Goal: Information Seeking & Learning: Find specific fact

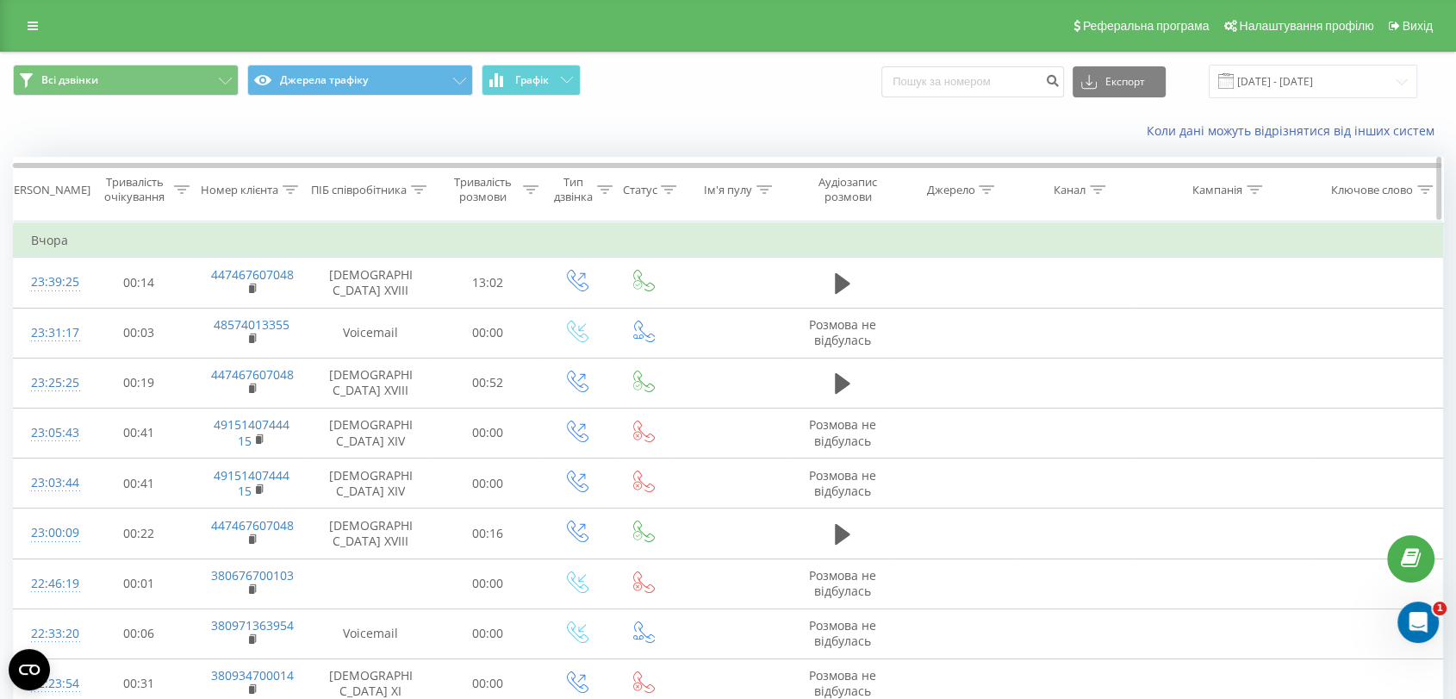
click at [421, 183] on div at bounding box center [419, 190] width 16 height 15
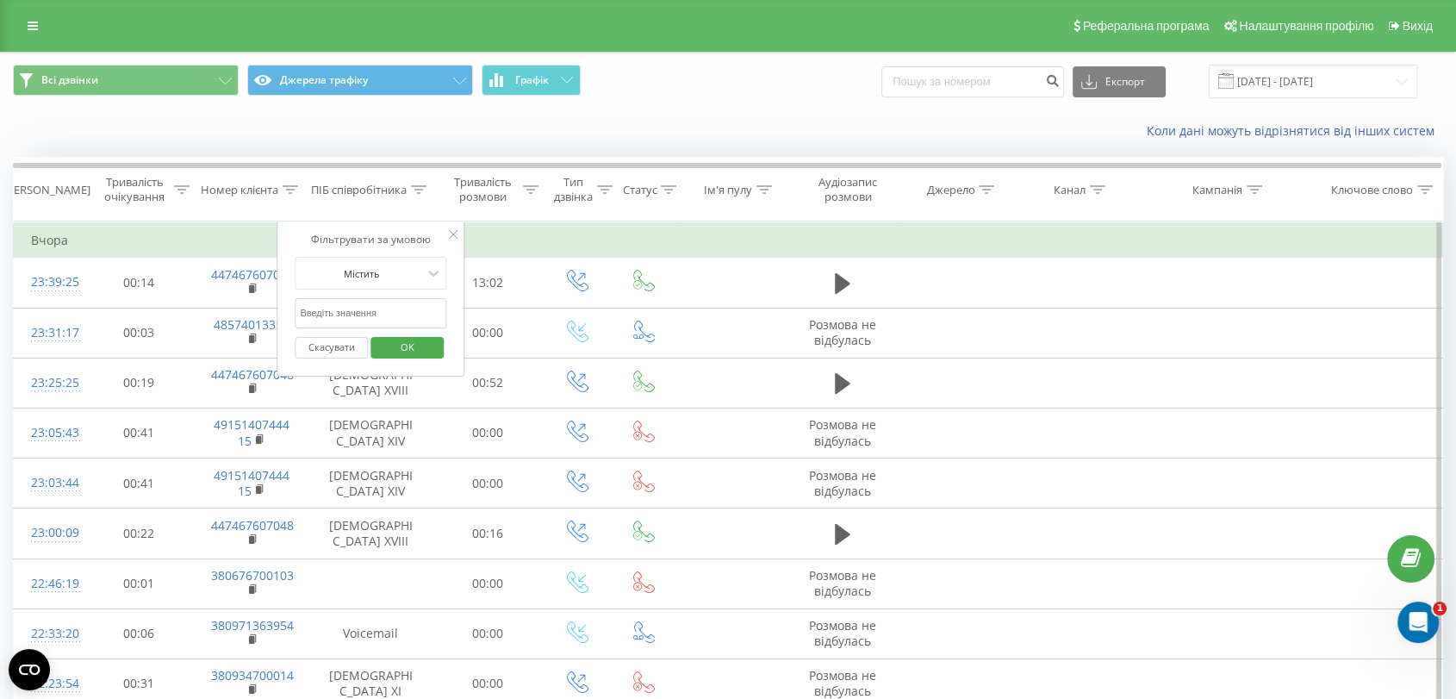
click at [398, 302] on input "text" at bounding box center [371, 313] width 152 height 30
click button "OK" at bounding box center [407, 348] width 73 height 22
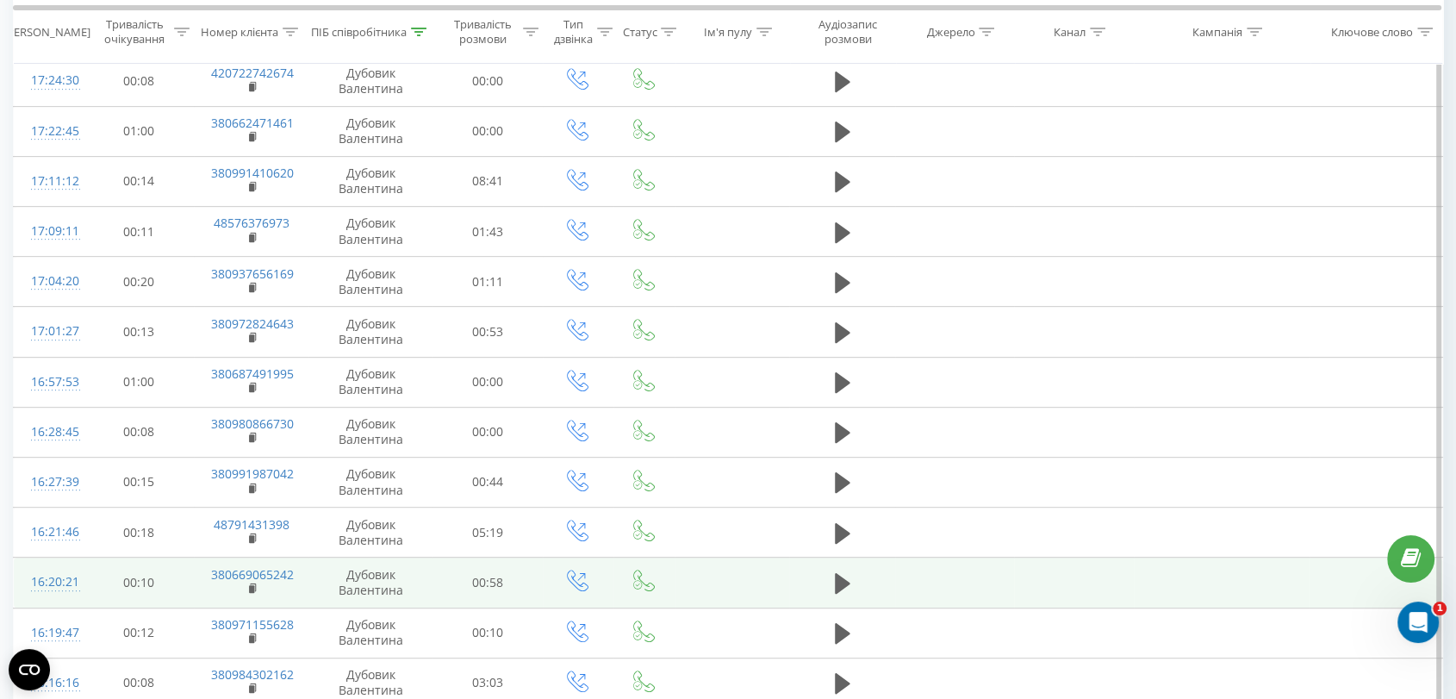
scroll to position [875, 0]
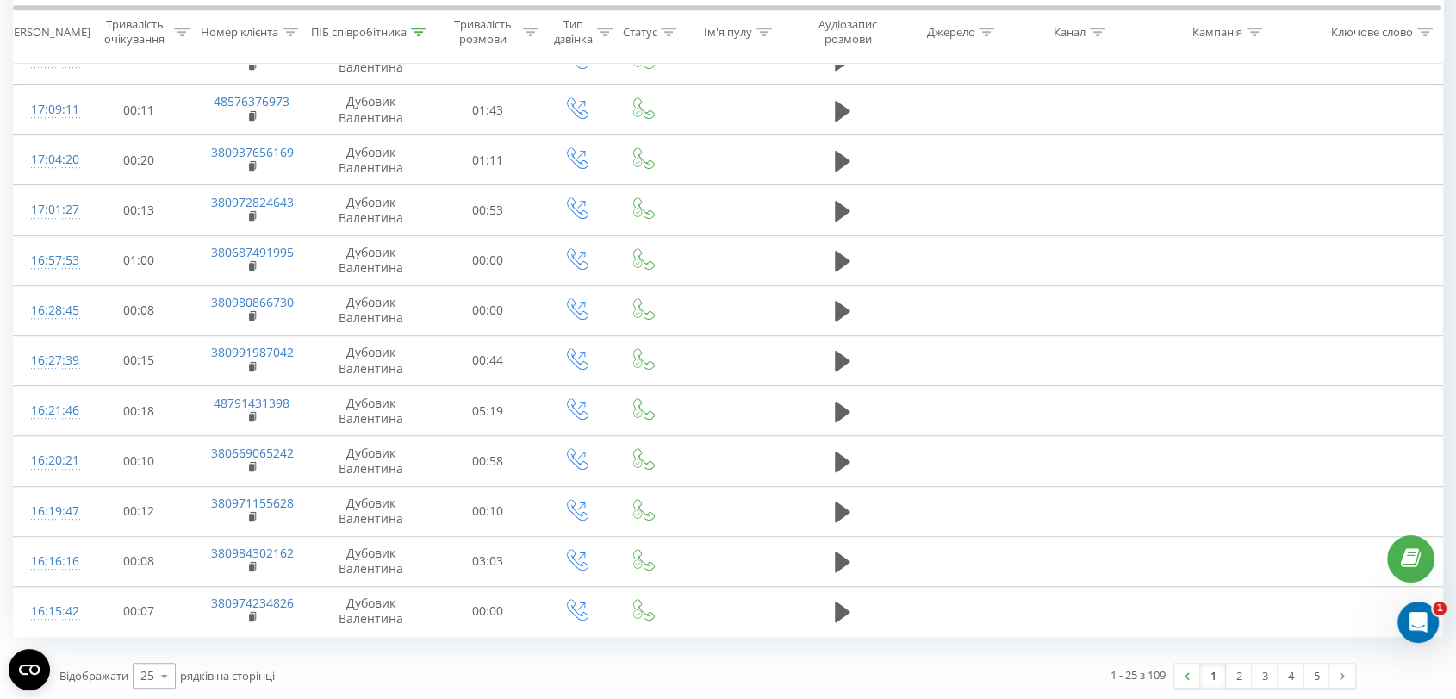
click at [131, 675] on div "Відображати 25 10 25 50 100 рядків на сторінці" at bounding box center [377, 676] width 661 height 50
click at [157, 682] on icon at bounding box center [165, 676] width 26 height 34
click at [154, 568] on span "10" at bounding box center [147, 576] width 14 height 16
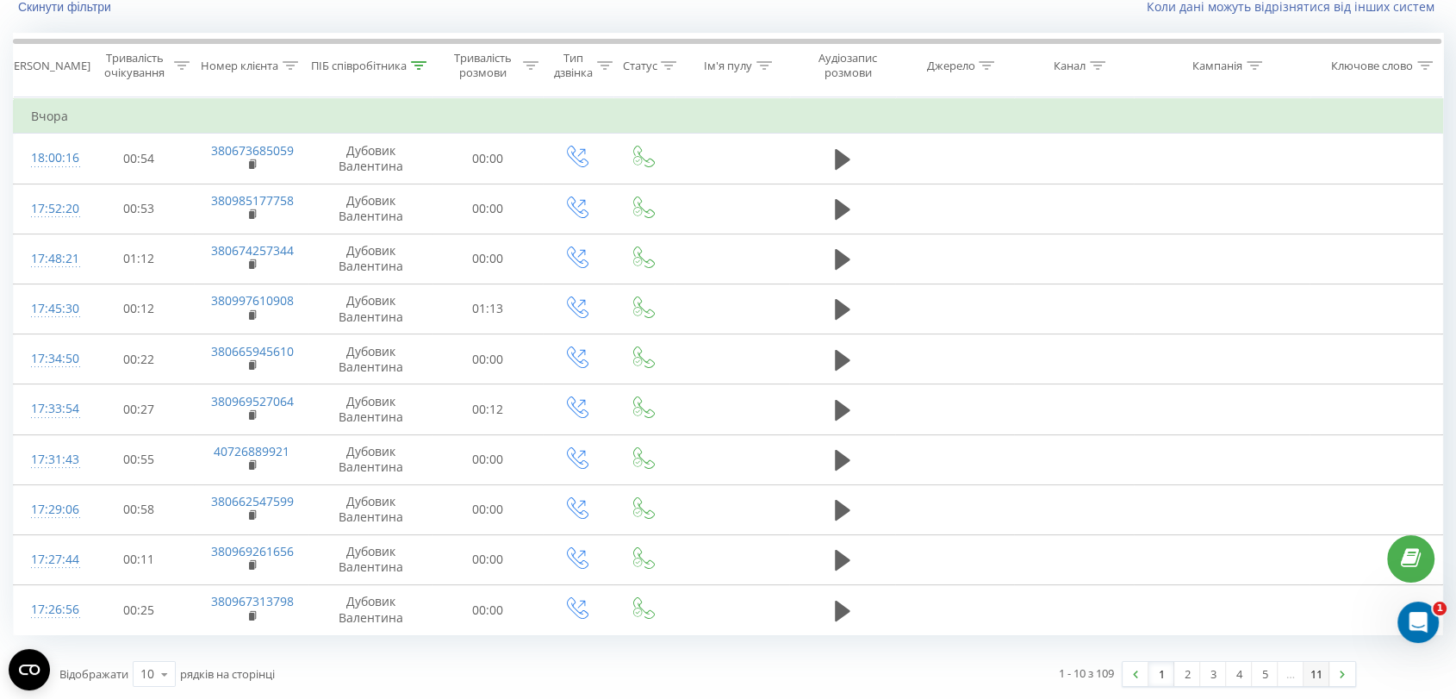
click at [1315, 675] on link "11" at bounding box center [1317, 674] width 26 height 24
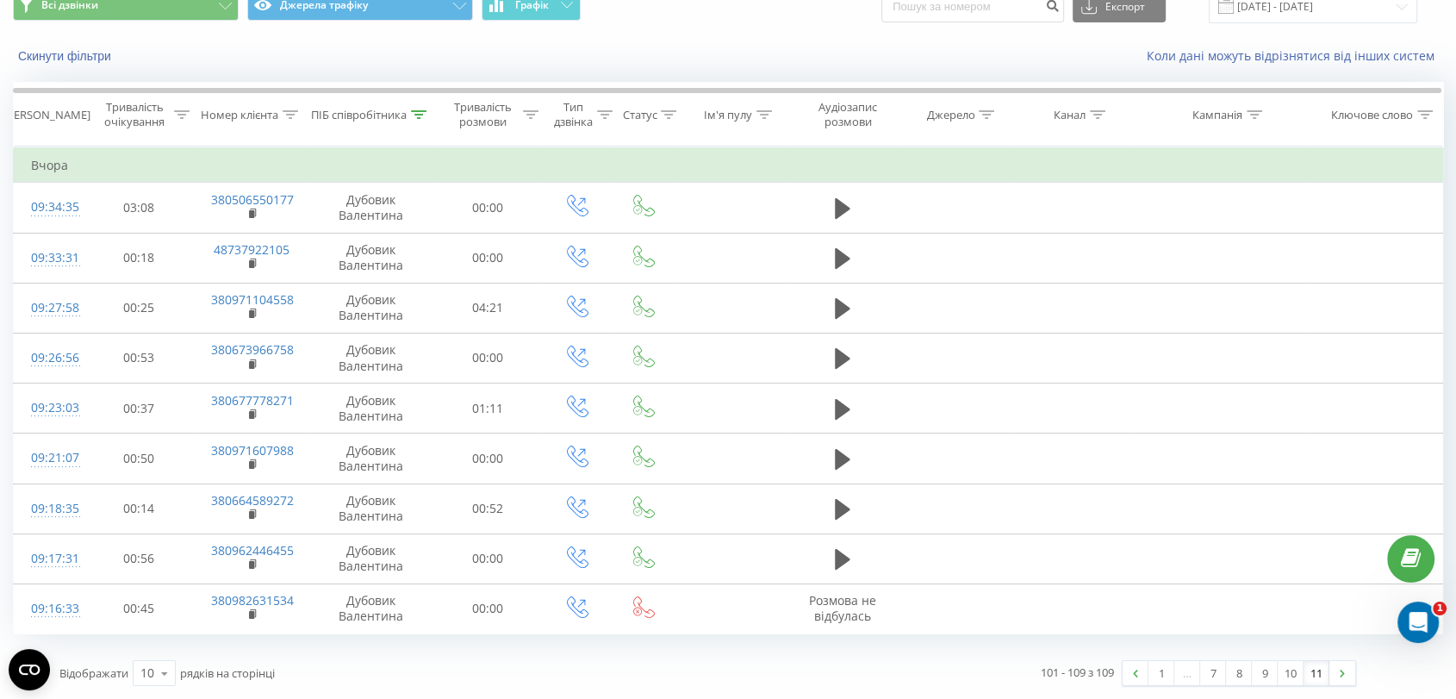
scroll to position [73, 0]
click at [428, 119] on div "ПІБ співробітника" at bounding box center [370, 116] width 123 height 15
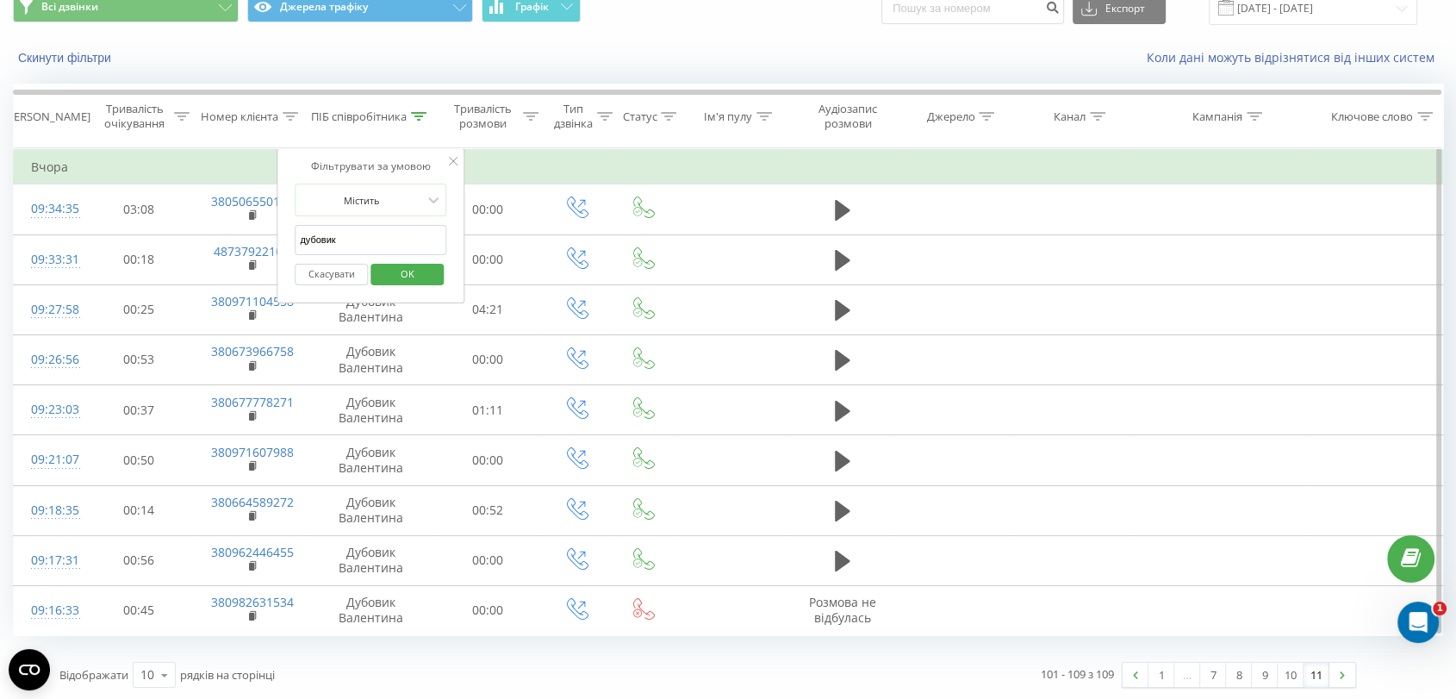
click at [383, 242] on input "дубовик" at bounding box center [371, 240] width 152 height 30
click at [407, 279] on span "OK" at bounding box center [407, 273] width 48 height 27
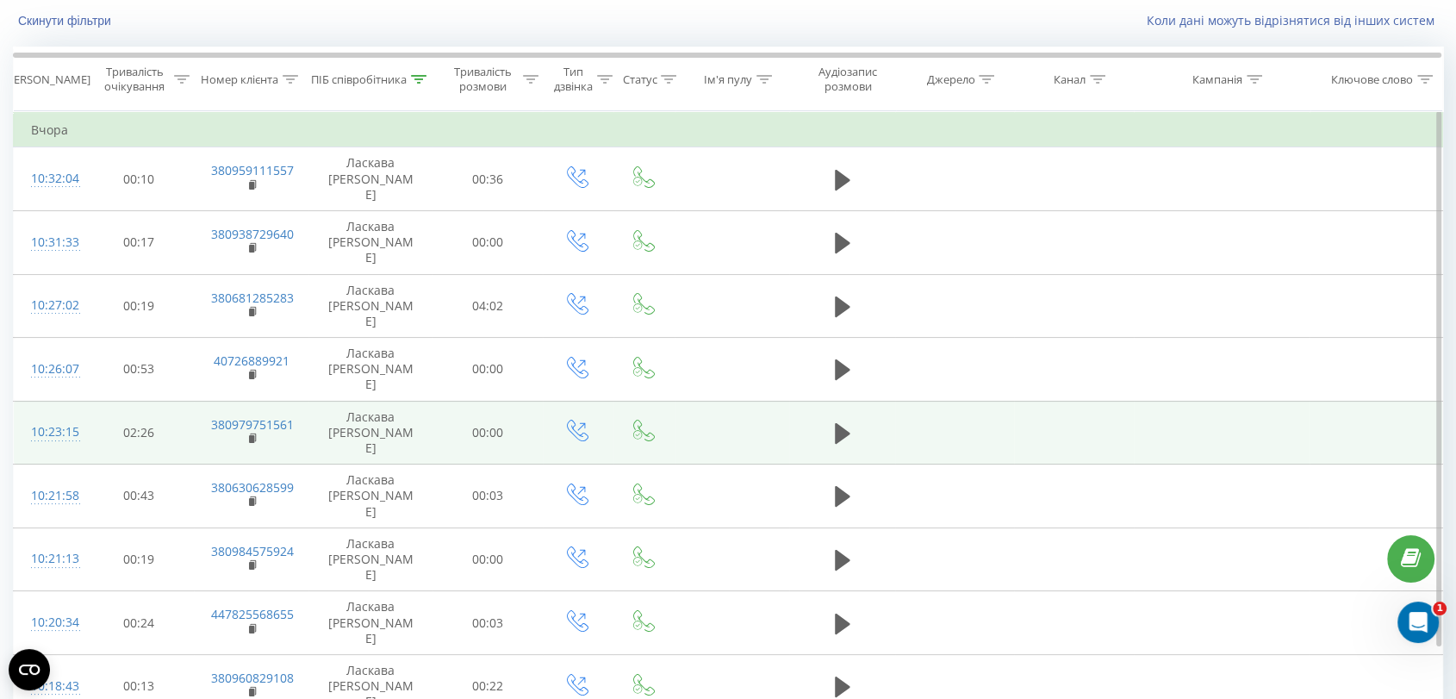
scroll to position [124, 0]
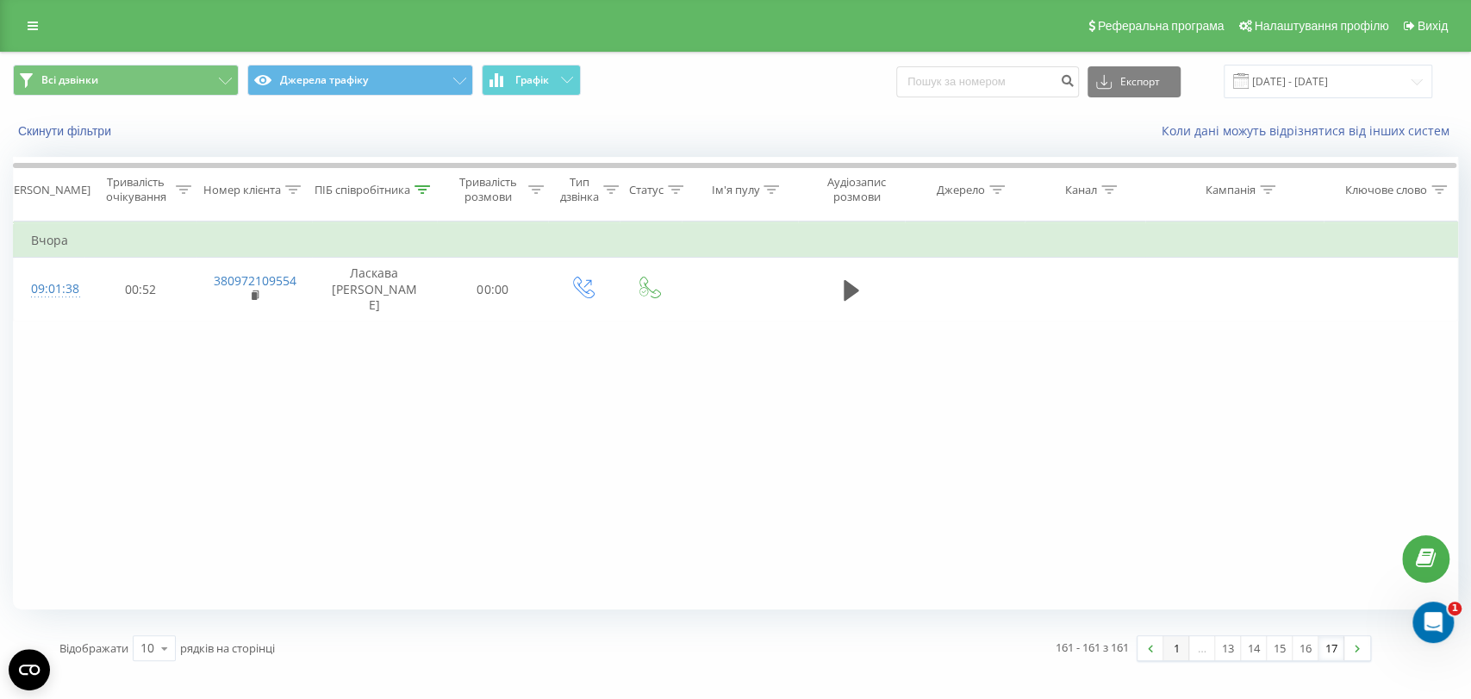
click at [1169, 655] on link "1" at bounding box center [1176, 648] width 26 height 24
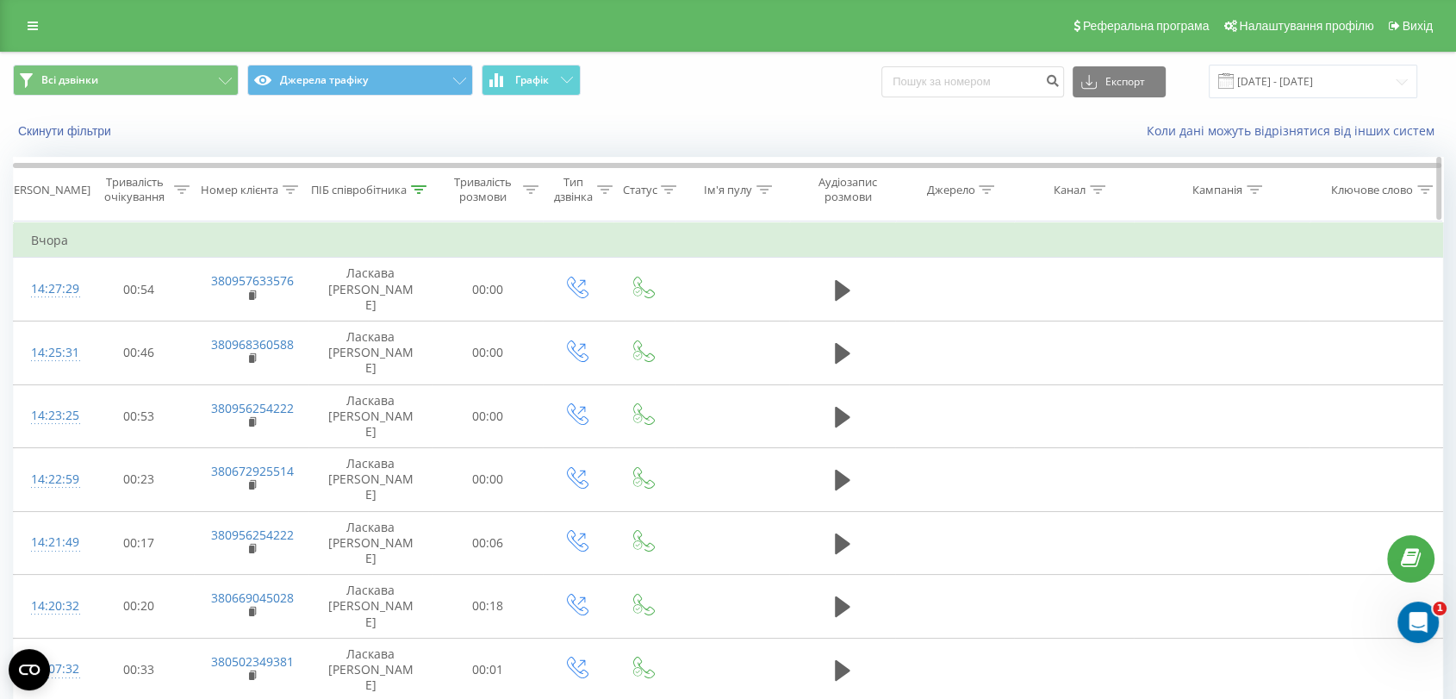
click at [430, 192] on div "ПІБ співробітника" at bounding box center [370, 190] width 123 height 15
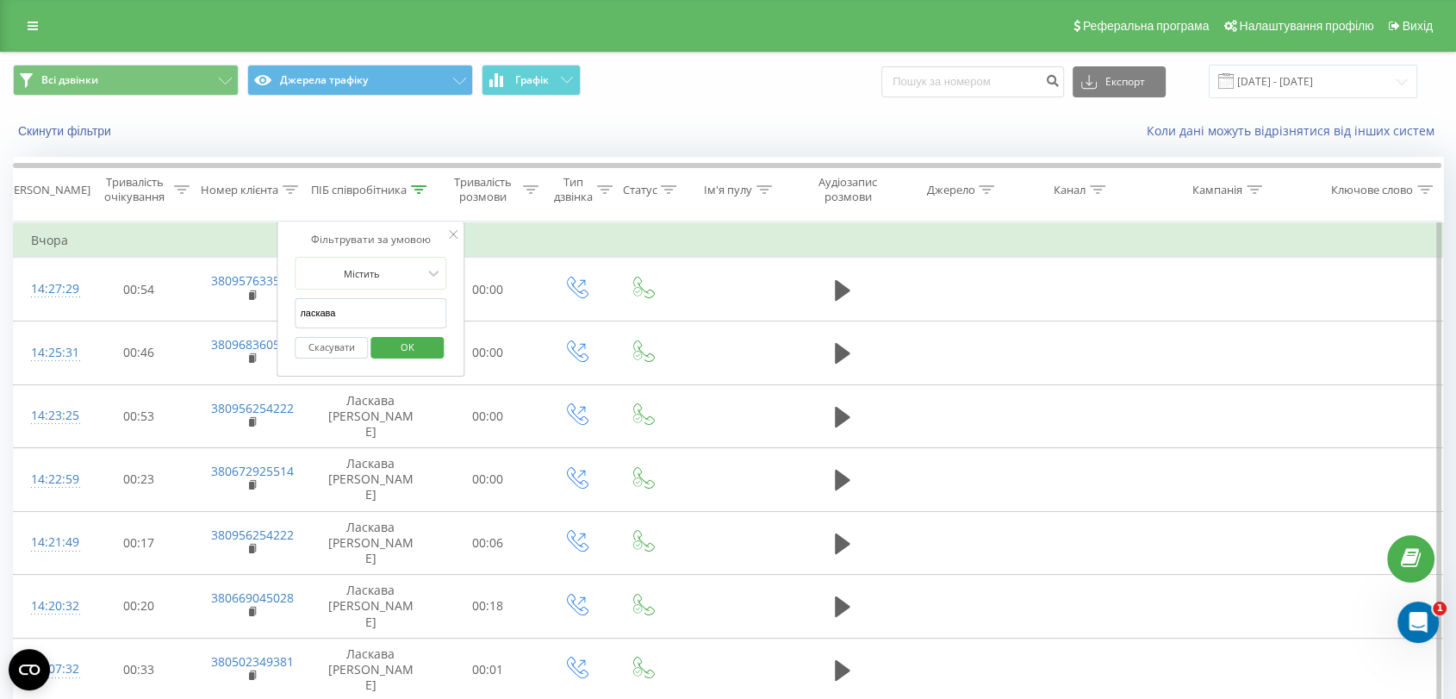
click at [375, 315] on input "ласкава" at bounding box center [371, 313] width 152 height 30
click at [375, 315] on input "с" at bounding box center [371, 313] width 152 height 30
click at [418, 339] on span "OK" at bounding box center [407, 347] width 48 height 27
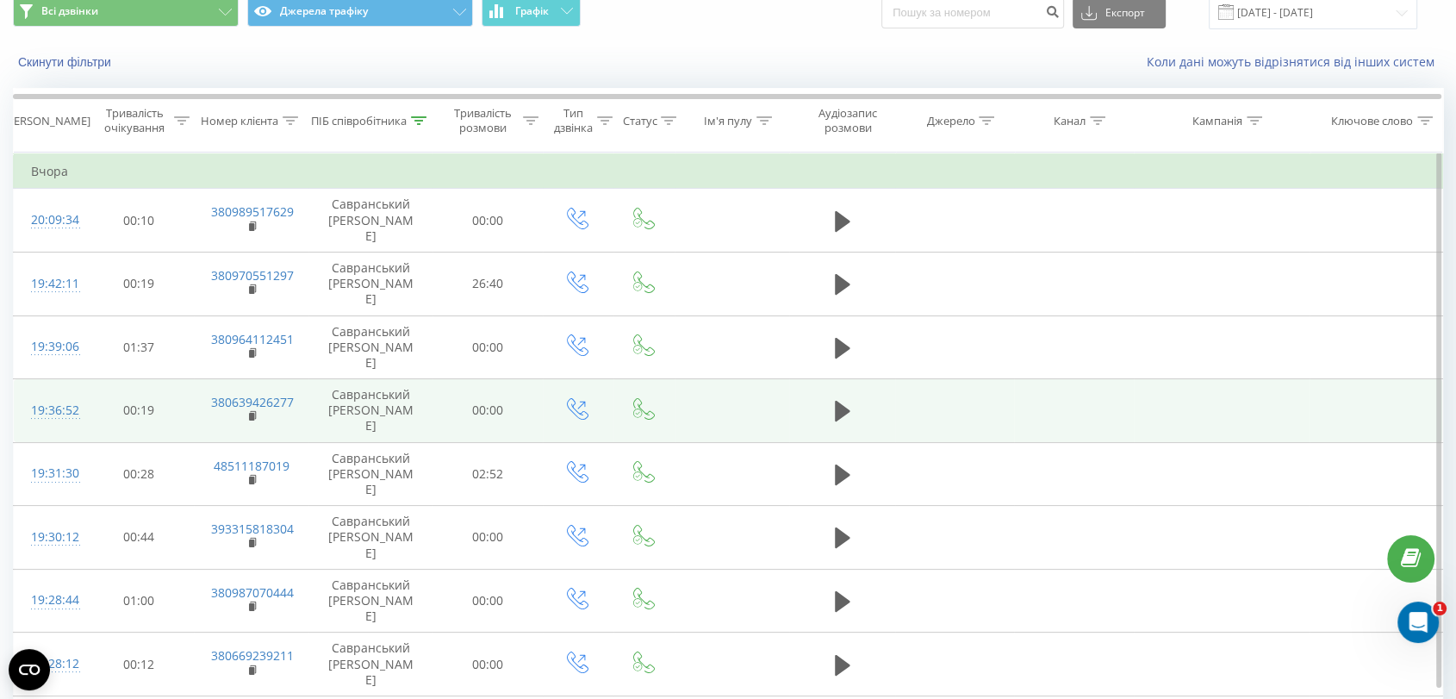
scroll to position [124, 0]
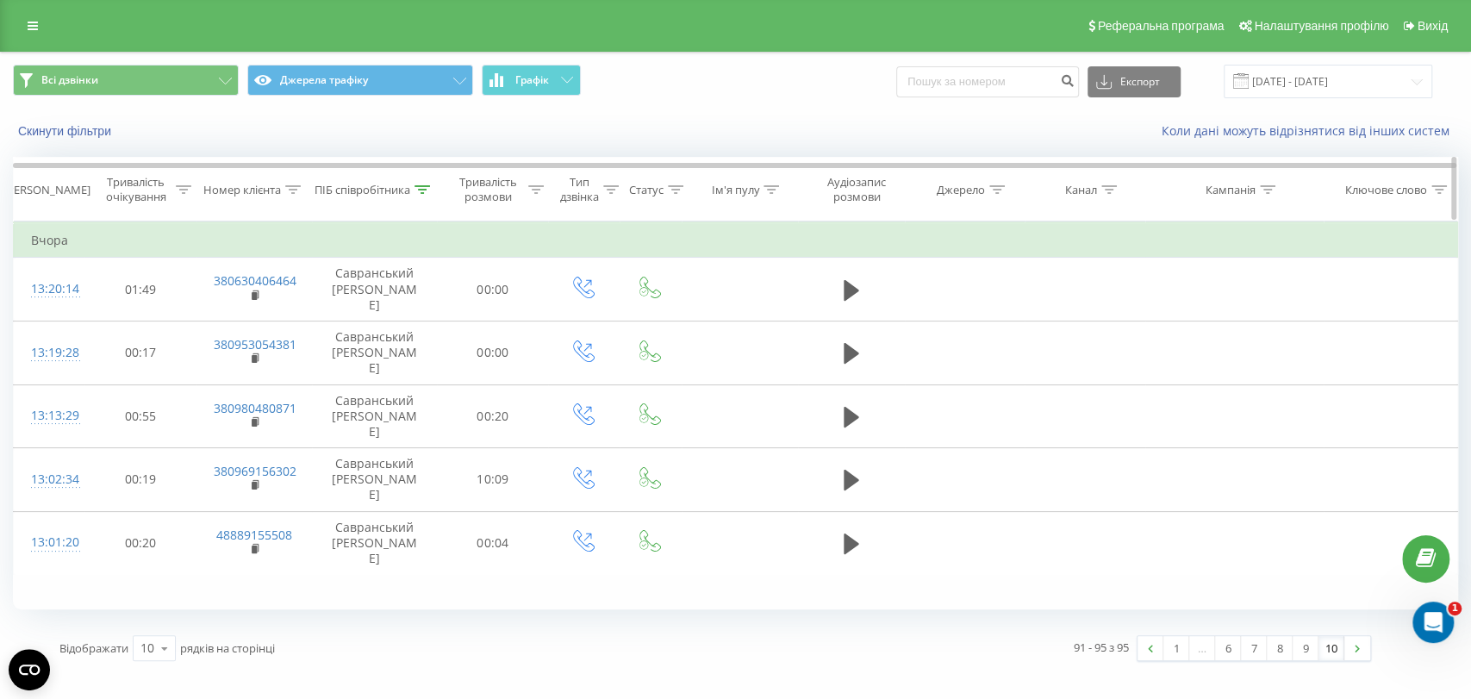
click at [430, 185] on icon at bounding box center [423, 189] width 16 height 9
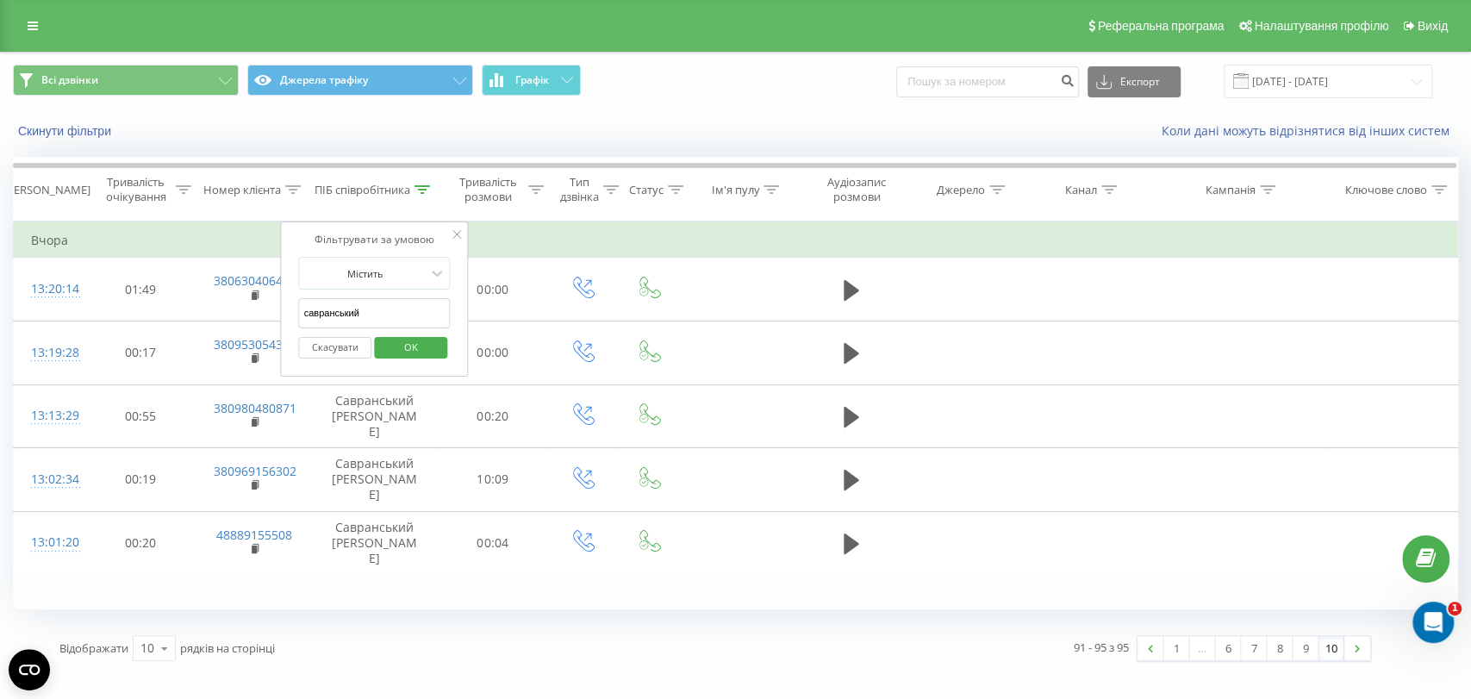
click at [396, 301] on input "савранський" at bounding box center [375, 313] width 152 height 30
click button "OK" at bounding box center [410, 348] width 73 height 22
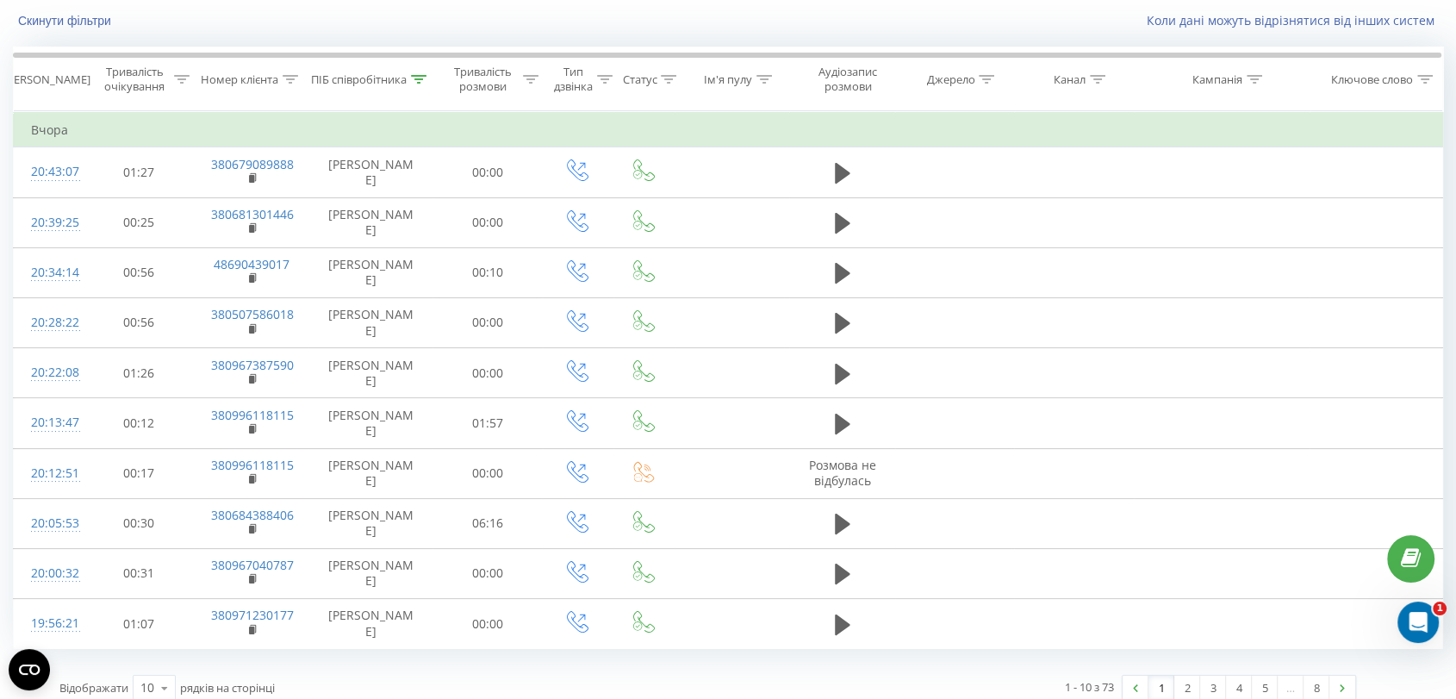
scroll to position [124, 0]
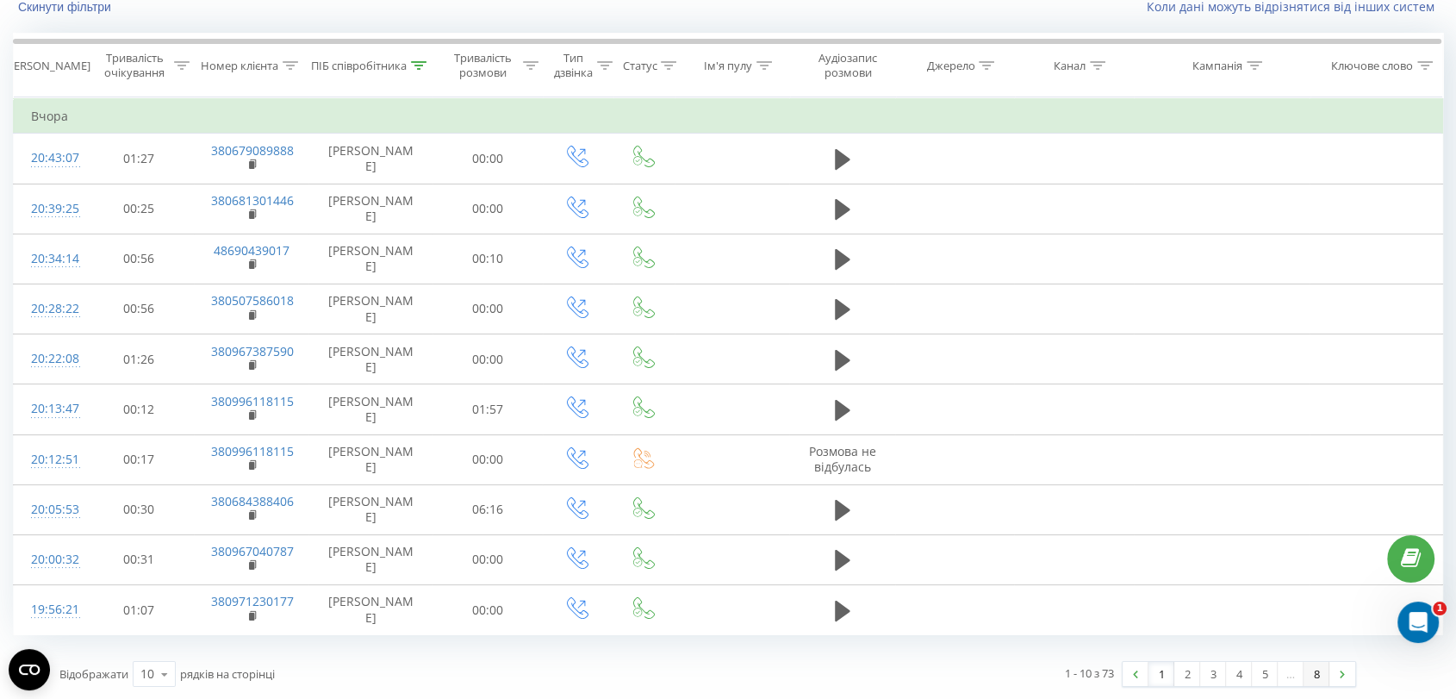
click at [1315, 664] on link "8" at bounding box center [1317, 674] width 26 height 24
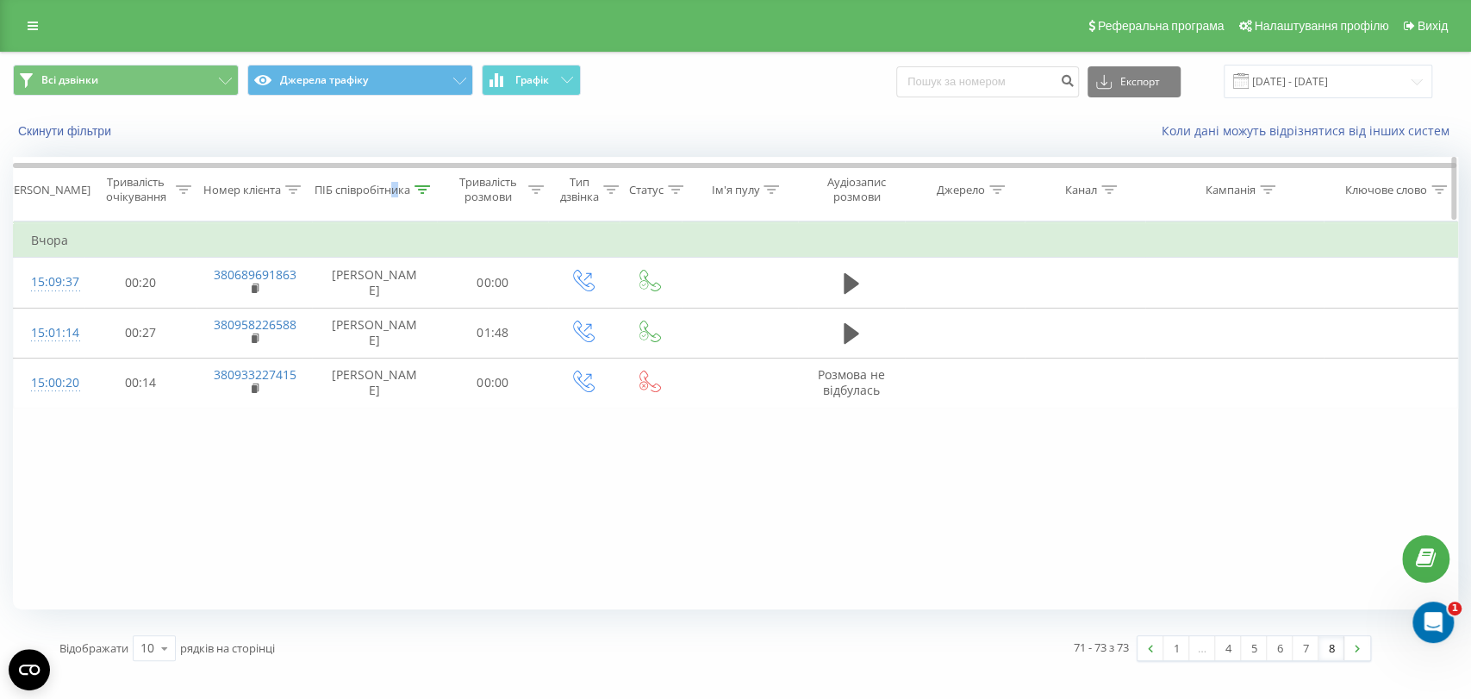
click at [395, 187] on div "ПІБ співробітника" at bounding box center [363, 190] width 96 height 15
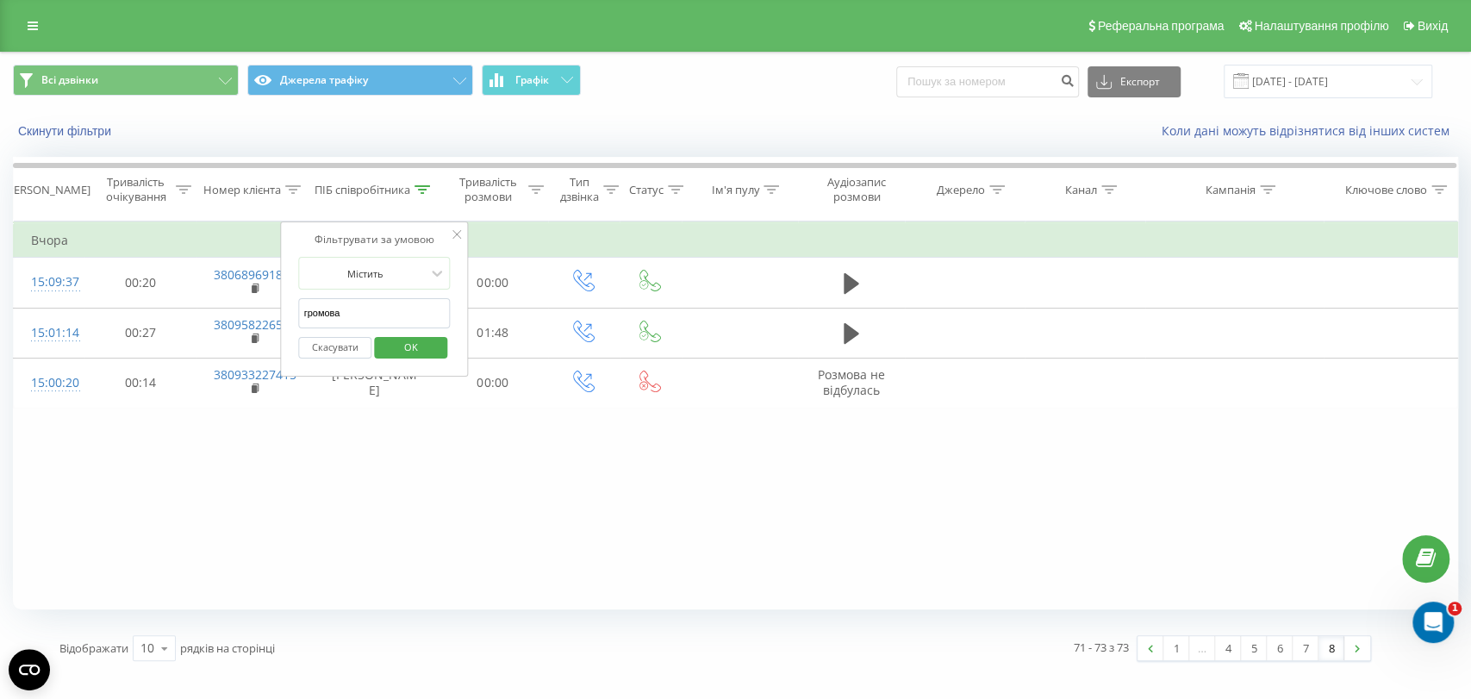
click at [402, 324] on input "громова" at bounding box center [375, 313] width 152 height 30
click button "OK" at bounding box center [410, 348] width 73 height 22
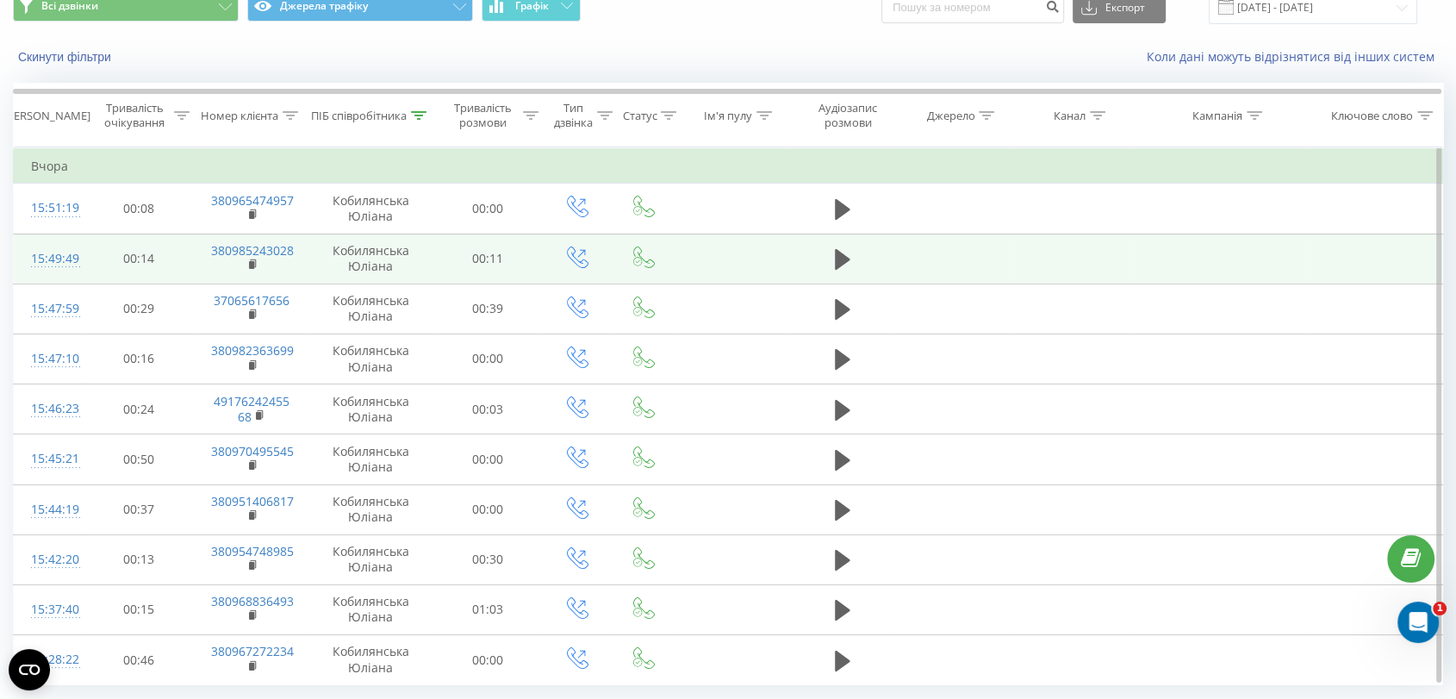
scroll to position [124, 0]
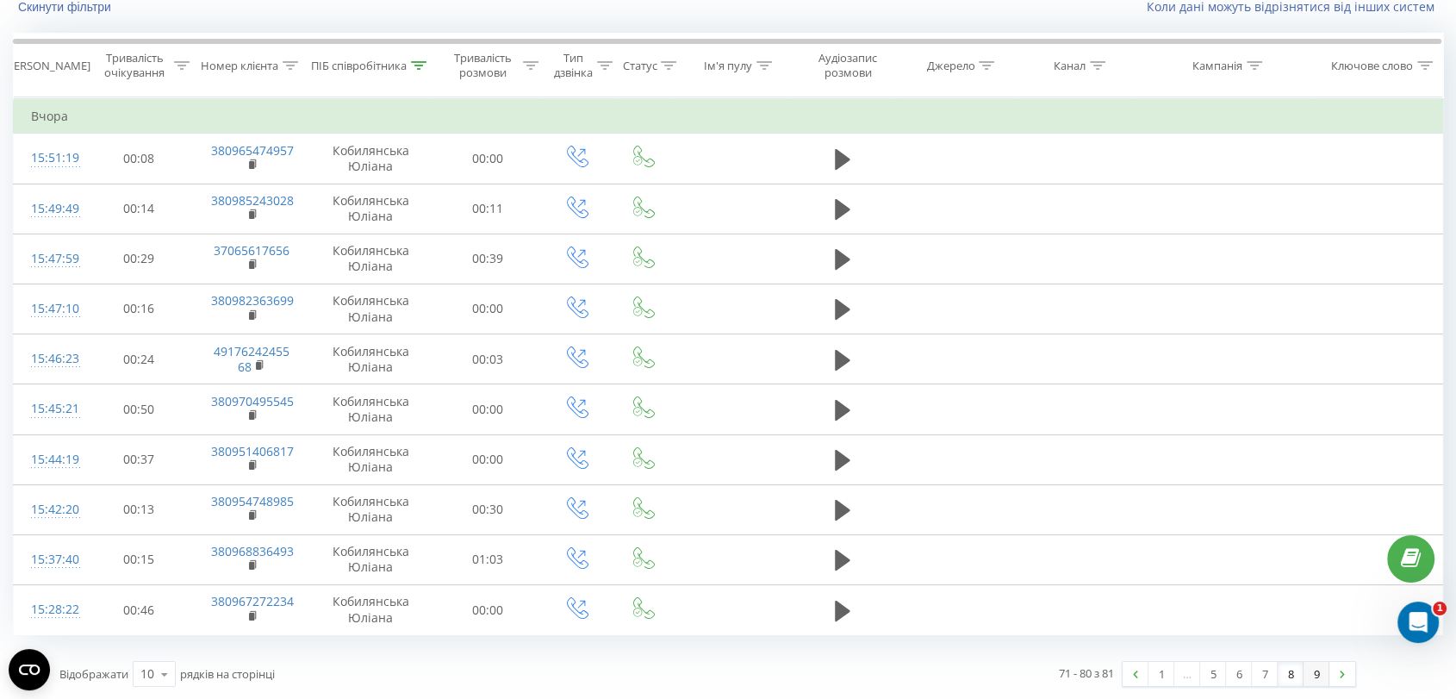
click at [1309, 674] on link "9" at bounding box center [1317, 674] width 26 height 24
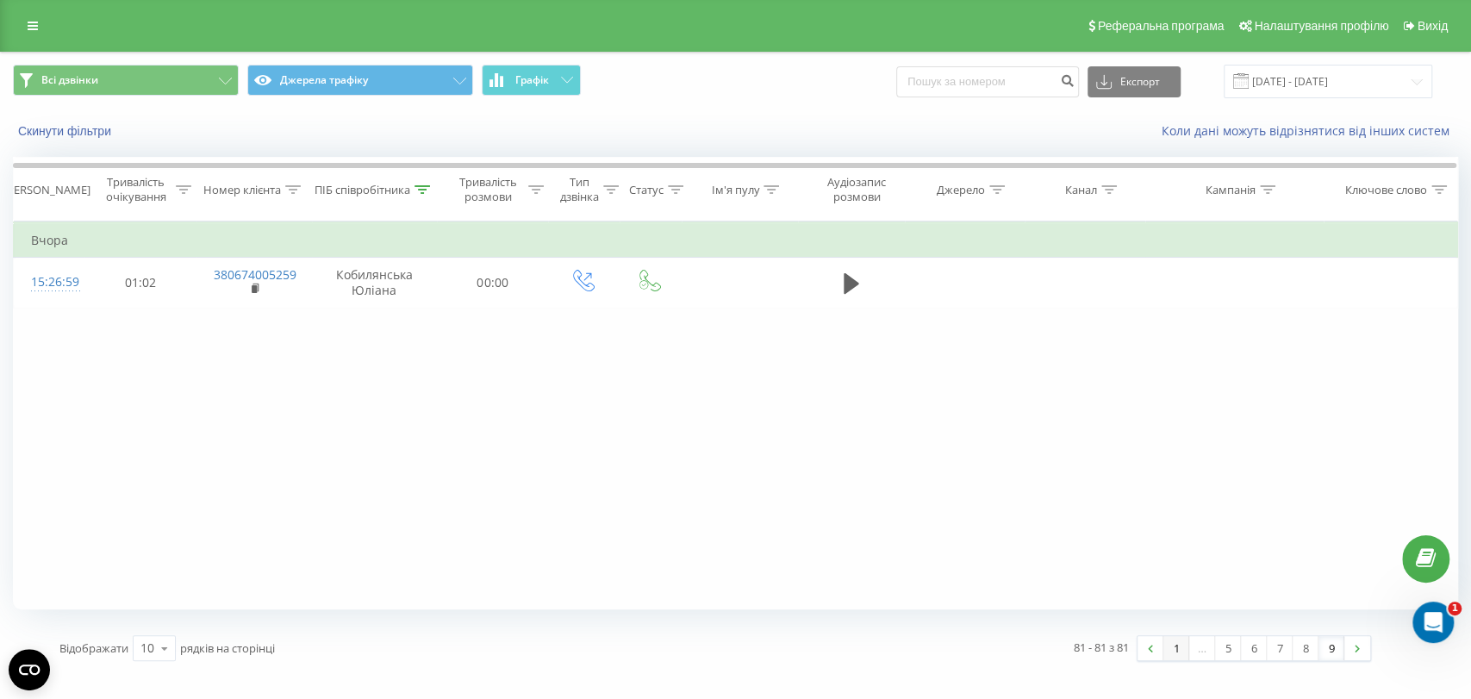
click at [1174, 647] on link "1" at bounding box center [1176, 648] width 26 height 24
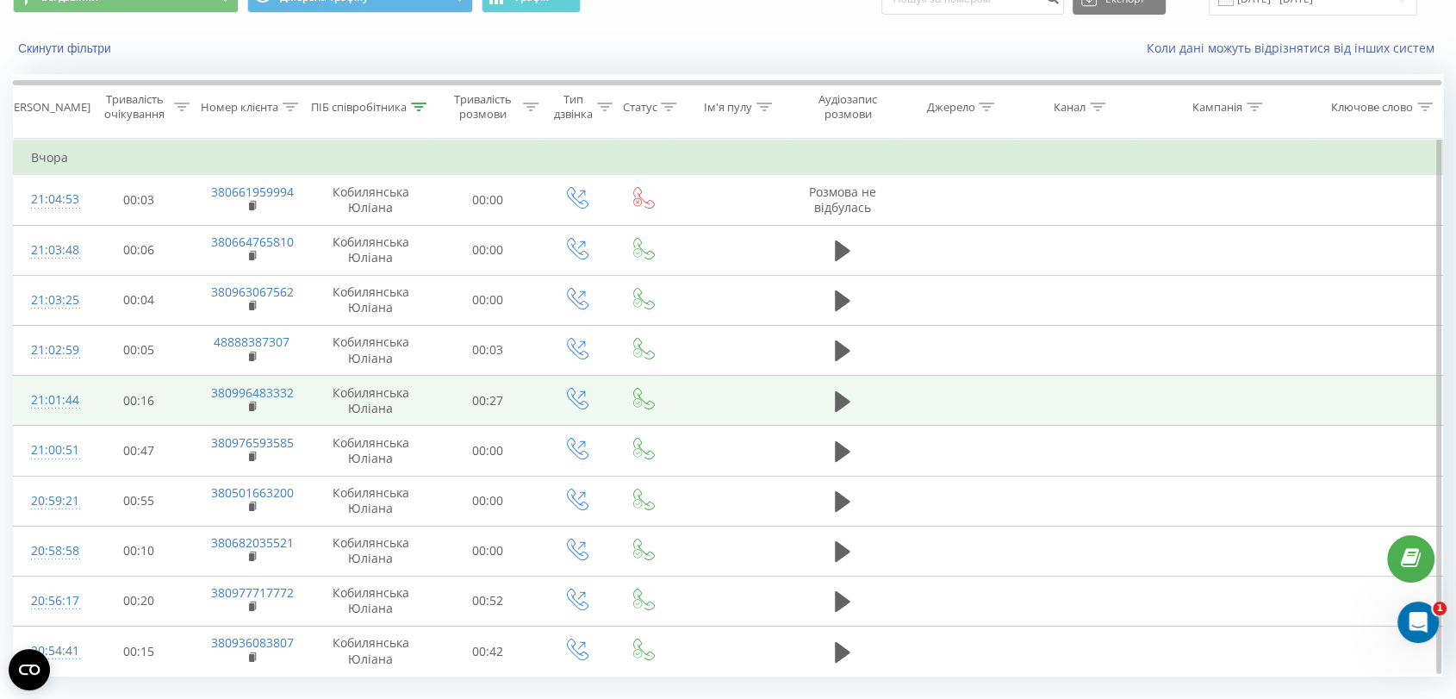
scroll to position [124, 0]
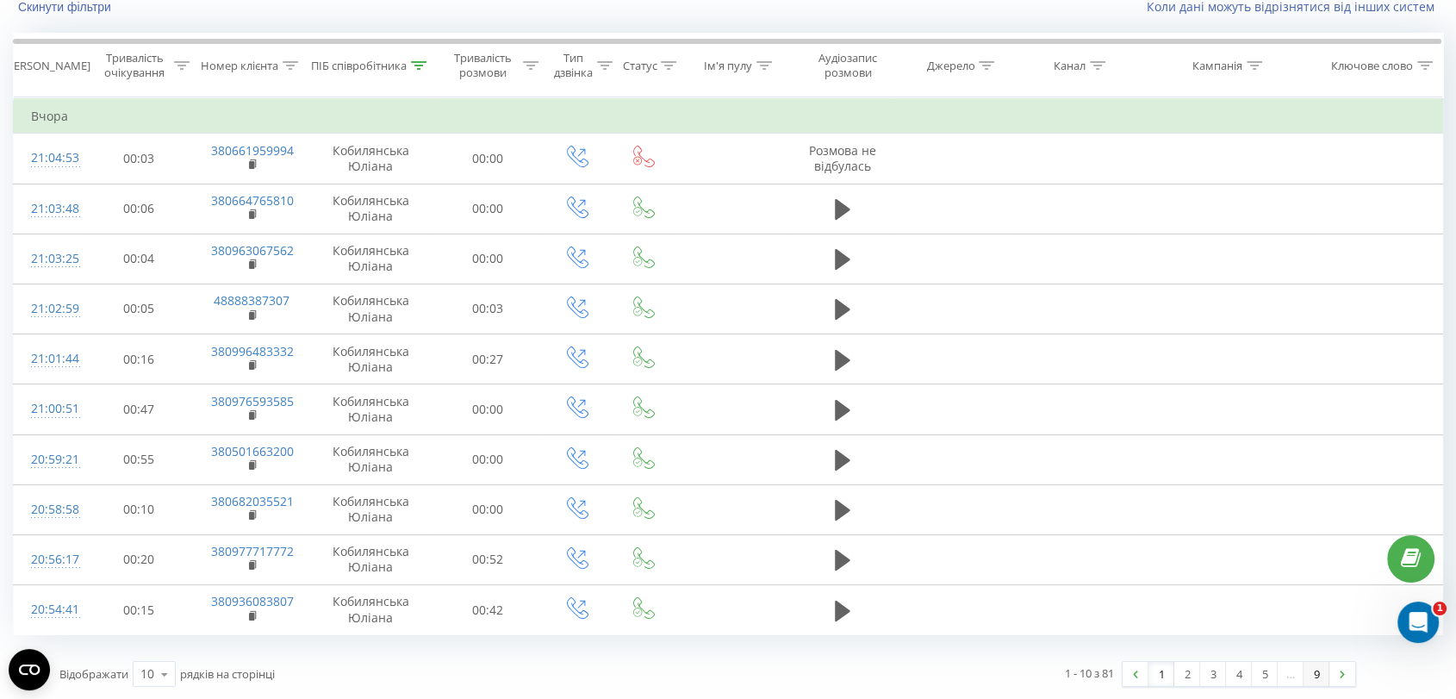
click at [1315, 677] on link "9" at bounding box center [1317, 674] width 26 height 24
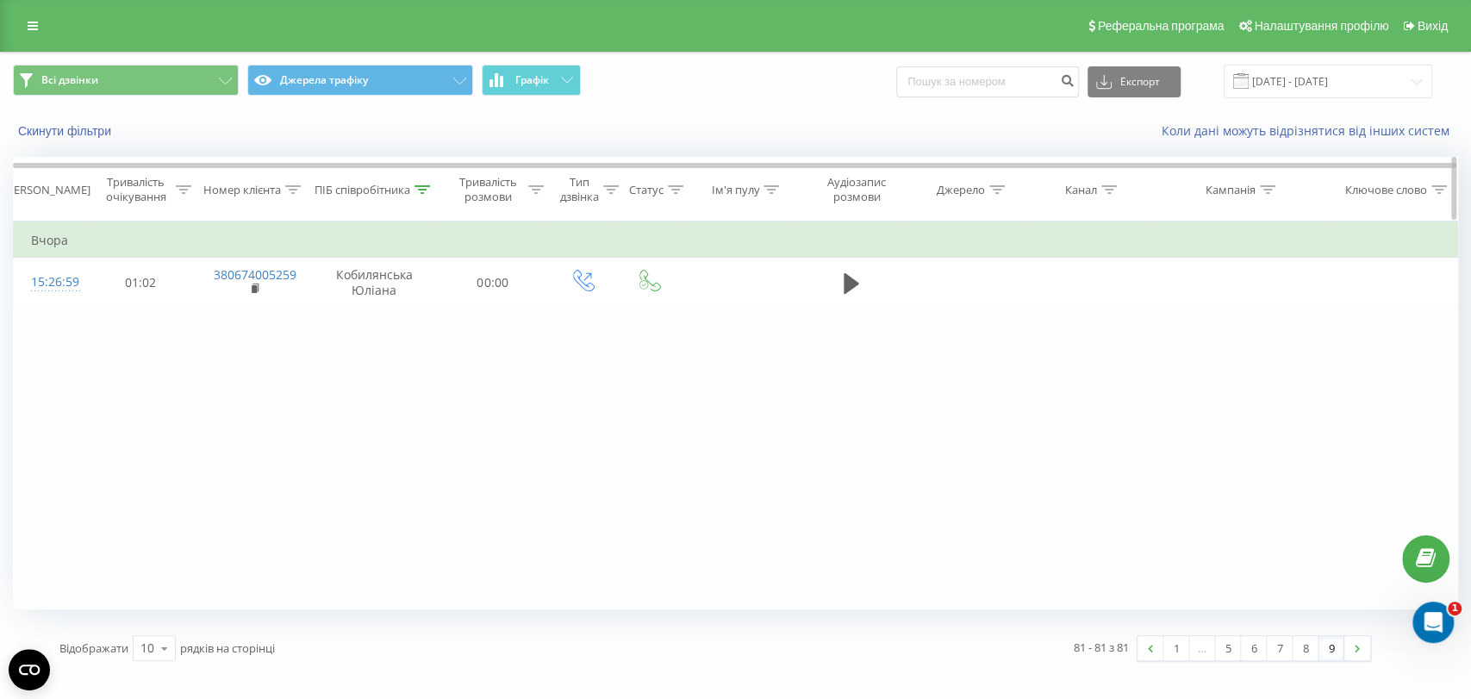
click at [417, 194] on div at bounding box center [423, 190] width 16 height 15
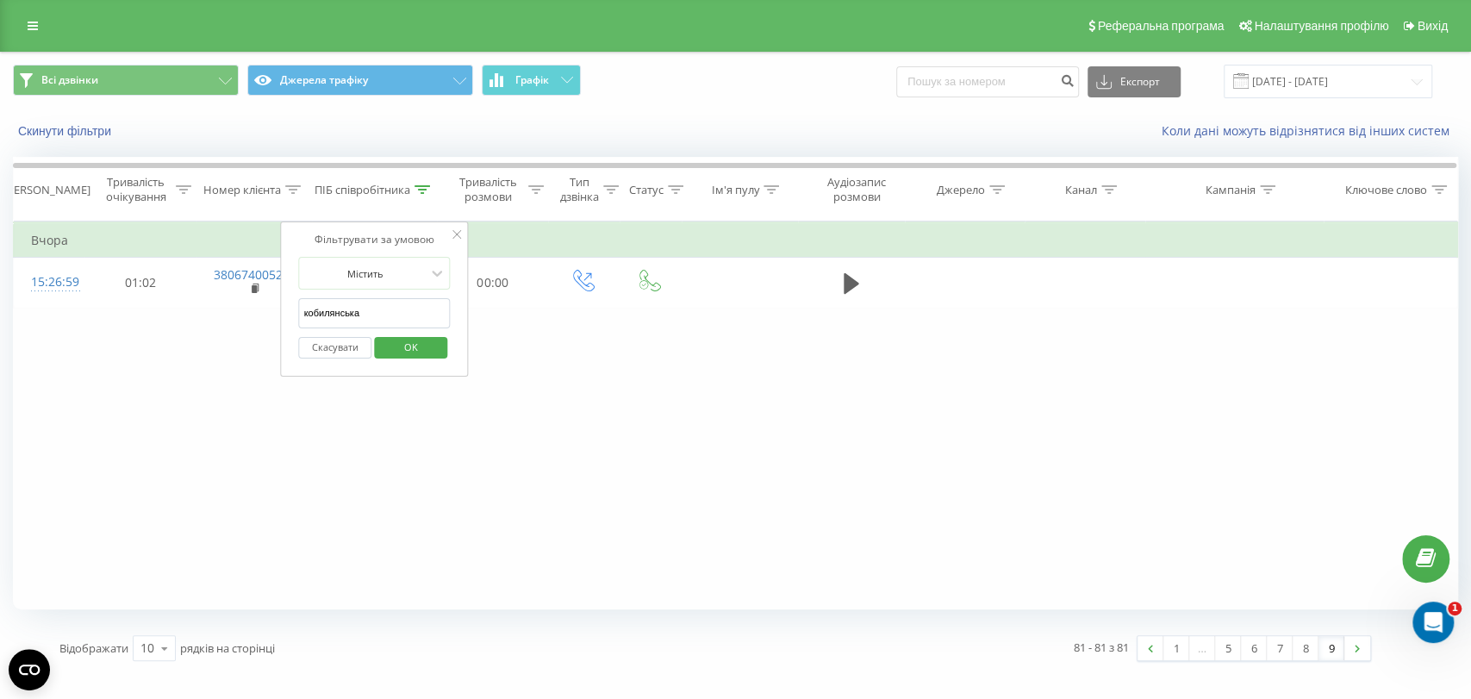
click at [408, 315] on input "кобилянська" at bounding box center [375, 313] width 152 height 30
type input "[PERSON_NAME]"
click button "OK" at bounding box center [410, 348] width 73 height 22
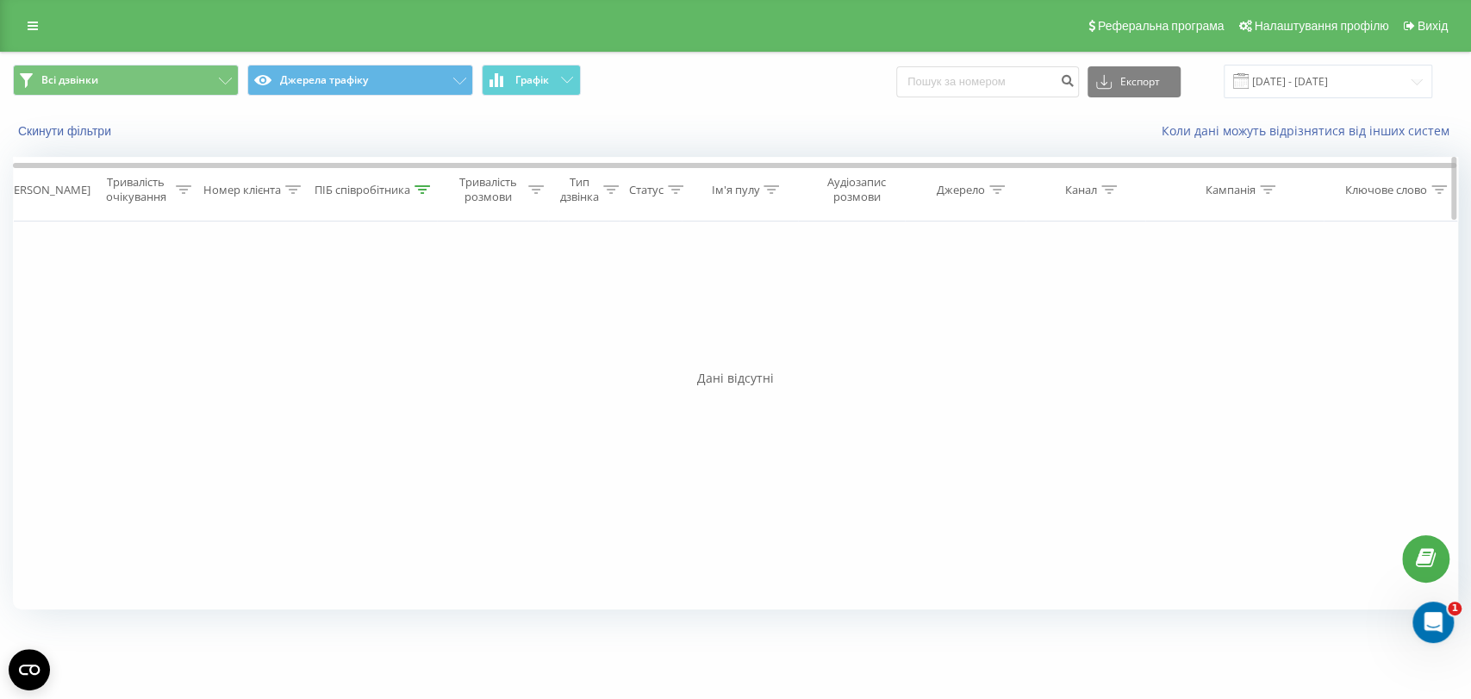
click at [405, 179] on th "ПІБ співробітника" at bounding box center [374, 190] width 125 height 64
